Goal: Transaction & Acquisition: Obtain resource

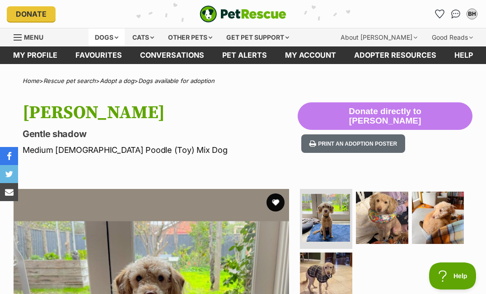
click at [112, 35] on div "Dogs" at bounding box center [107, 37] width 36 height 18
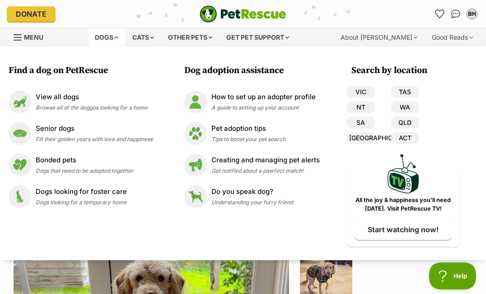
click at [110, 33] on div "Dogs" at bounding box center [107, 37] width 36 height 18
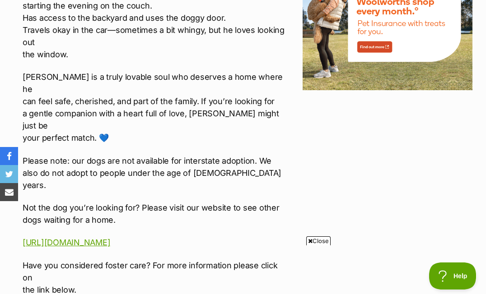
scroll to position [1127, 0]
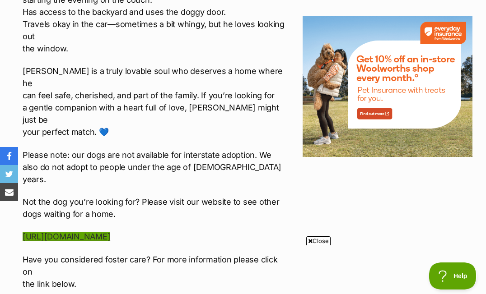
click at [104, 232] on link "[URL][DOMAIN_NAME]" at bounding box center [67, 236] width 88 height 9
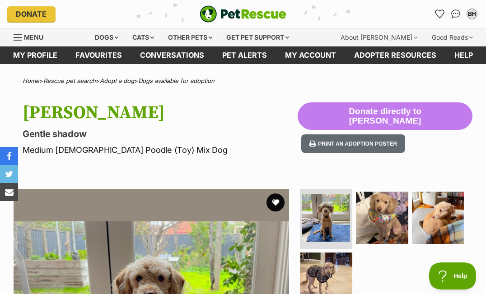
scroll to position [0, 0]
click at [113, 34] on div "Dogs" at bounding box center [107, 37] width 36 height 18
